Goal: Task Accomplishment & Management: Complete application form

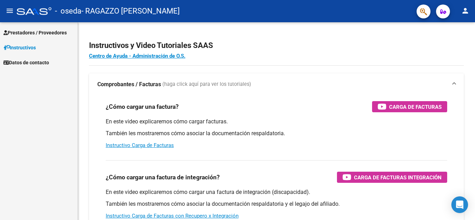
click at [29, 29] on span "Prestadores / Proveedores" at bounding box center [34, 33] width 63 height 8
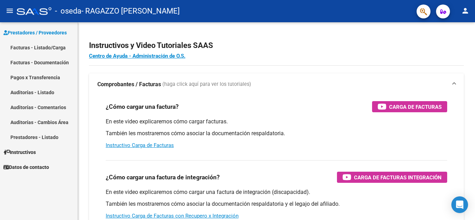
click at [40, 48] on link "Facturas - Listado/Carga" at bounding box center [39, 47] width 78 height 15
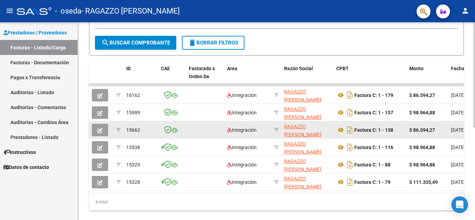
scroll to position [139, 0]
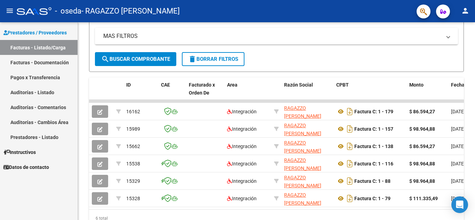
click at [50, 61] on link "Facturas - Documentación" at bounding box center [39, 62] width 78 height 15
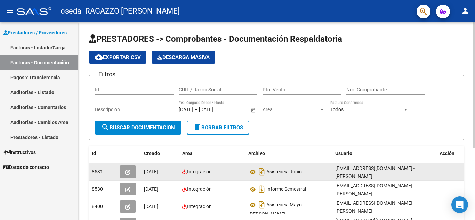
scroll to position [35, 0]
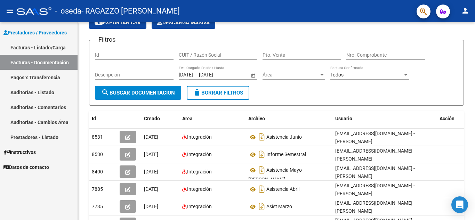
click at [39, 46] on link "Facturas - Listado/Carga" at bounding box center [39, 47] width 78 height 15
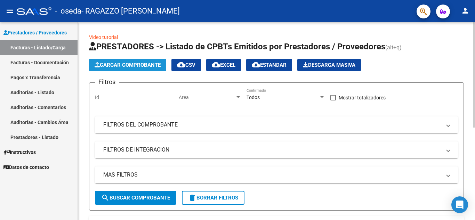
click at [128, 62] on span "Cargar Comprobante" at bounding box center [128, 65] width 66 height 6
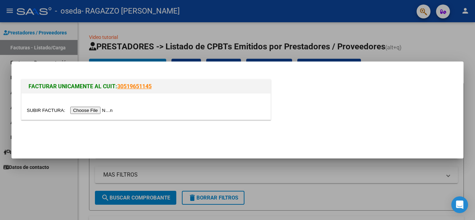
click at [108, 109] on input "file" at bounding box center [71, 110] width 88 height 7
click at [107, 111] on input "file" at bounding box center [71, 110] width 88 height 7
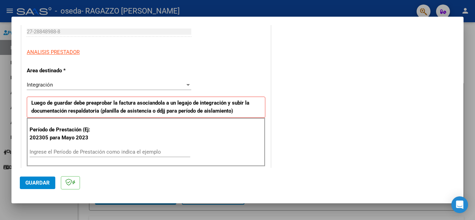
scroll to position [139, 0]
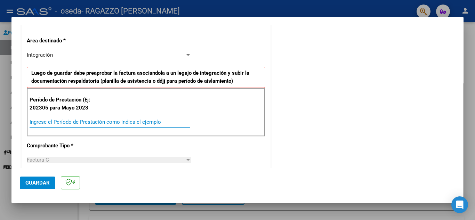
drag, startPoint x: 60, startPoint y: 121, endPoint x: 97, endPoint y: 121, distance: 37.9
click at [60, 121] on input "Ingrese el Período de Prestación como indica el ejemplo" at bounding box center [110, 122] width 161 height 6
type input "0"
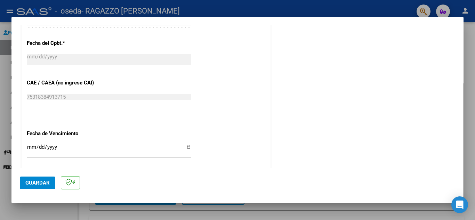
scroll to position [418, 0]
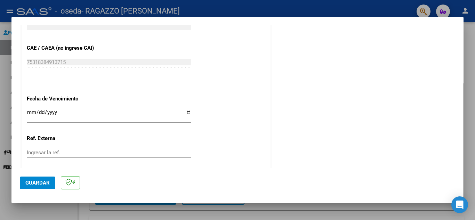
type input "202507"
click at [187, 111] on input "Ingresar la fecha" at bounding box center [109, 115] width 165 height 11
type input "[DATE]"
click at [58, 151] on input "Ingresar la ref." at bounding box center [109, 153] width 165 height 6
click at [37, 182] on span "Guardar" at bounding box center [37, 183] width 24 height 6
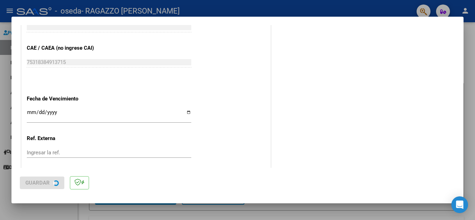
scroll to position [0, 0]
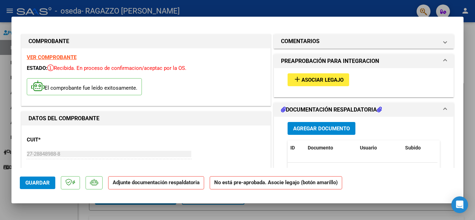
click at [139, 185] on strong "Adjunte documentación respaldatoria" at bounding box center [156, 183] width 87 height 6
click at [335, 127] on span "Agregar Documento" at bounding box center [321, 129] width 57 height 6
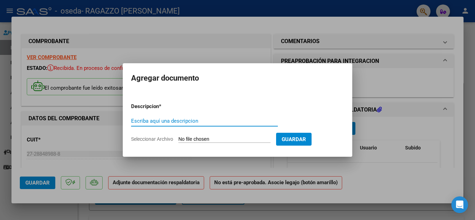
click at [196, 139] on input "Seleccionar Archivo" at bounding box center [225, 139] width 92 height 7
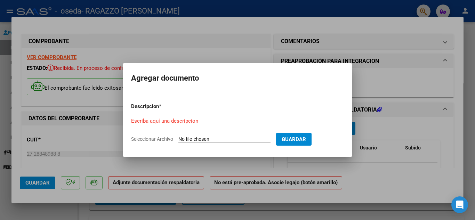
type input "C:\fakepath\Asist [PERSON_NAME] .pdf"
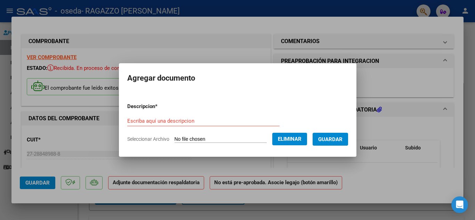
click at [159, 122] on input "Escriba aquí una descripcion" at bounding box center [203, 121] width 152 height 6
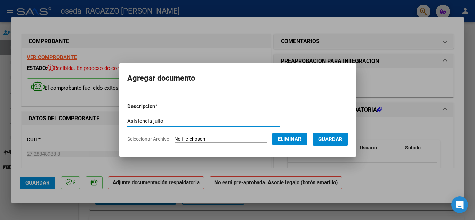
type input "Asistencia julio"
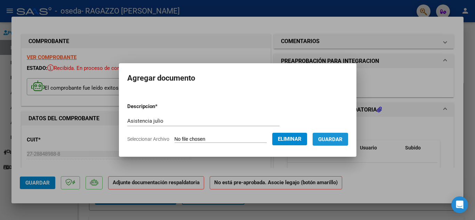
click at [339, 140] on span "Guardar" at bounding box center [330, 139] width 24 height 6
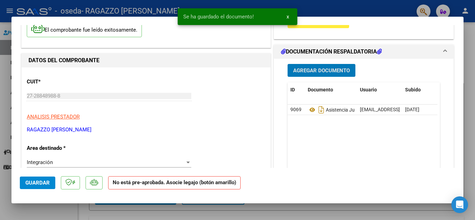
scroll to position [104, 0]
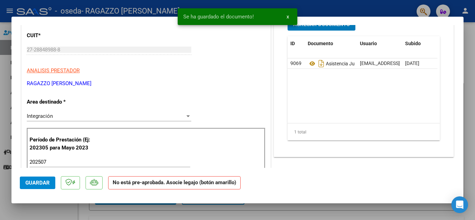
click at [48, 184] on span "Guardar" at bounding box center [37, 183] width 24 height 6
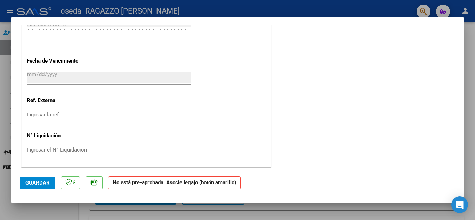
scroll to position [461, 0]
click at [449, 217] on div at bounding box center [237, 110] width 475 height 220
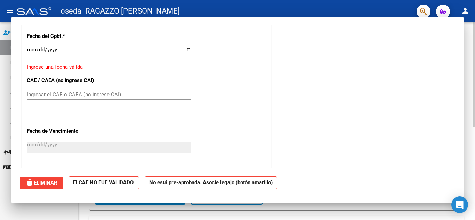
scroll to position [0, 0]
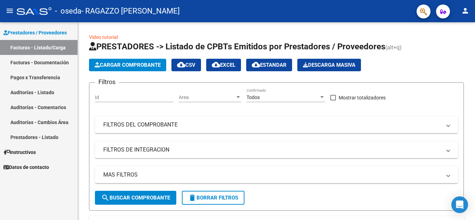
click at [40, 61] on link "Facturas - Documentación" at bounding box center [39, 62] width 78 height 15
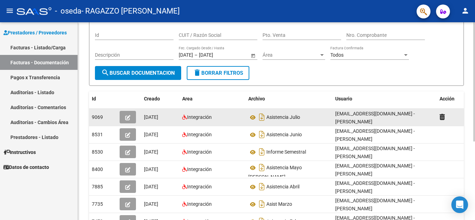
scroll to position [70, 0]
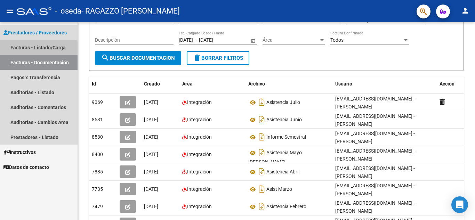
click at [14, 48] on link "Facturas - Listado/Carga" at bounding box center [39, 47] width 78 height 15
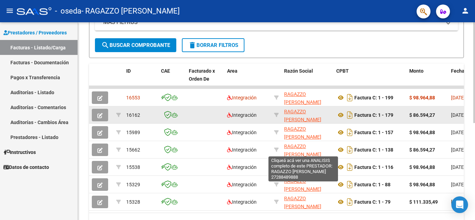
scroll to position [174, 0]
